Goal: Task Accomplishment & Management: Use online tool/utility

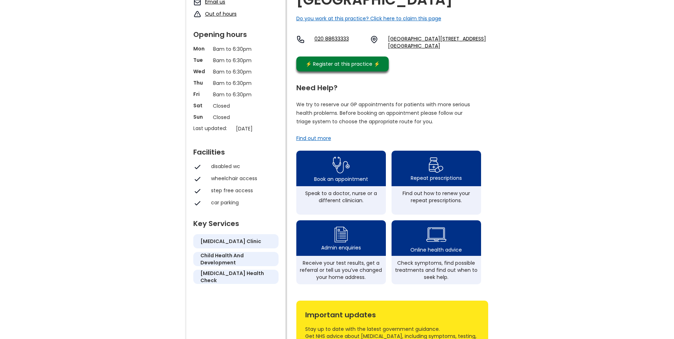
scroll to position [178, 0]
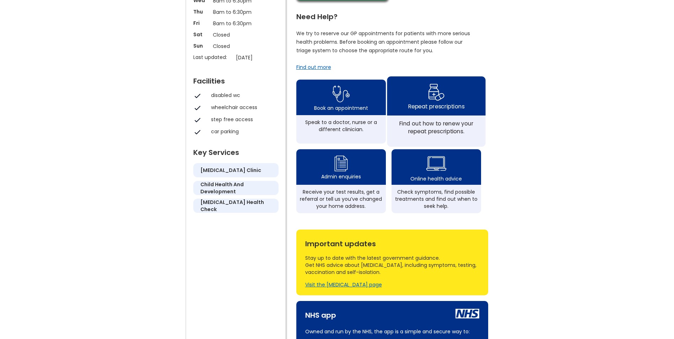
click at [406, 115] on div "Repeat prescriptions" at bounding box center [436, 95] width 98 height 39
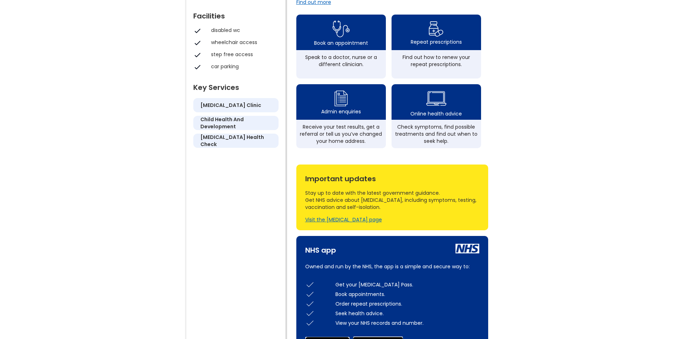
scroll to position [284, 0]
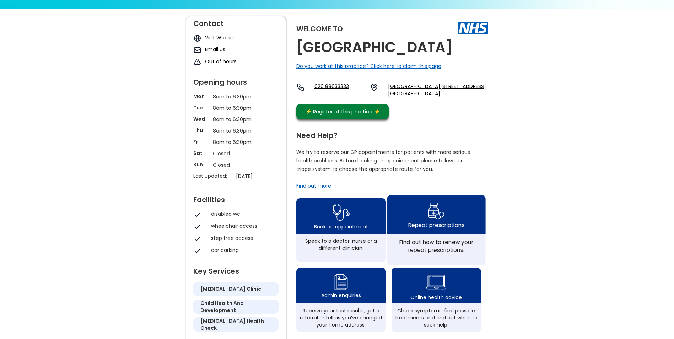
scroll to position [36, 0]
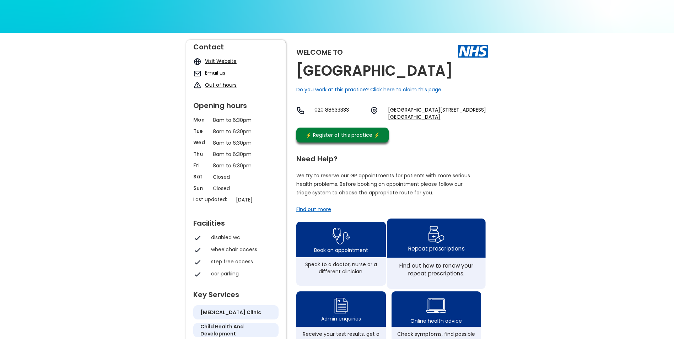
click at [457, 252] on div "Repeat prescriptions" at bounding box center [436, 248] width 56 height 8
